Goal: Information Seeking & Learning: Find specific fact

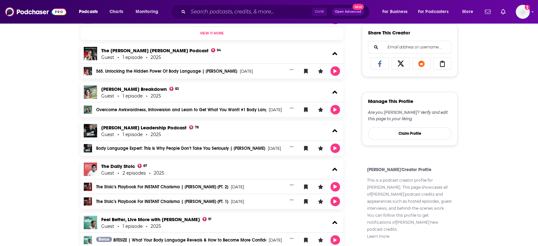
scroll to position [459, 0]
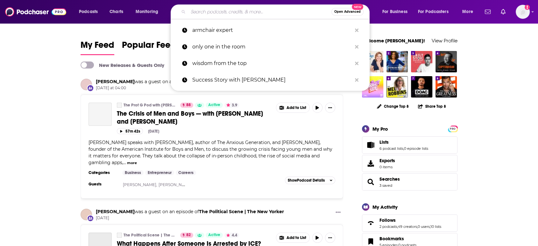
click at [288, 16] on input "Search podcasts, credits, & more..." at bounding box center [259, 12] width 143 height 10
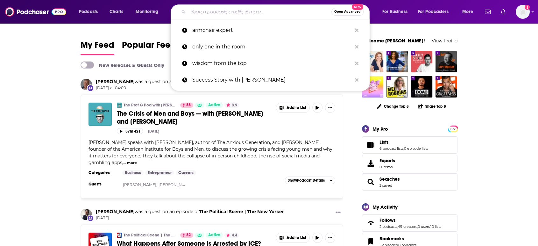
paste input "The Real Stuff with [PERSON_NAME]"
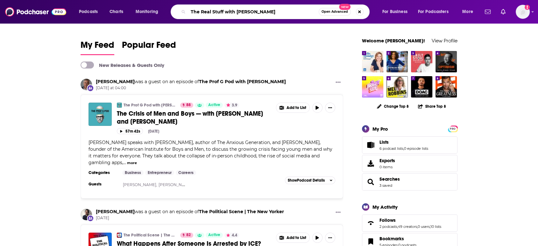
type input "The Real Stuff with [PERSON_NAME]"
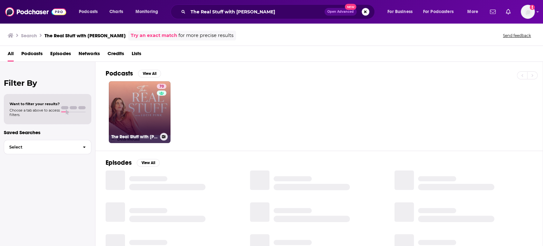
click at [145, 107] on link "70 The Real Stuff with [PERSON_NAME]" at bounding box center [140, 112] width 62 height 62
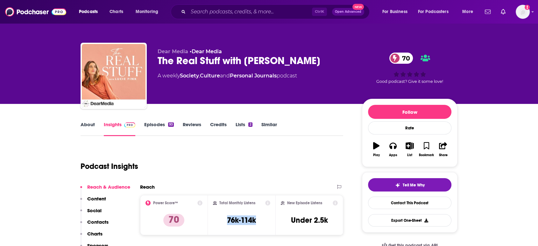
drag, startPoint x: 251, startPoint y: 219, endPoint x: 225, endPoint y: 222, distance: 26.6
click at [225, 222] on div "Total Monthly Listens 76k-114k" at bounding box center [242, 214] width 58 height 29
copy h3 "76k-114k"
click at [39, 9] on img at bounding box center [35, 12] width 61 height 12
